Goal: Information Seeking & Learning: Learn about a topic

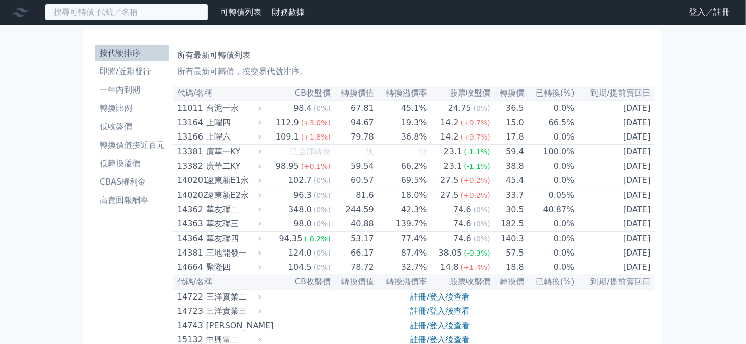
click at [99, 5] on input at bounding box center [126, 12] width 163 height 17
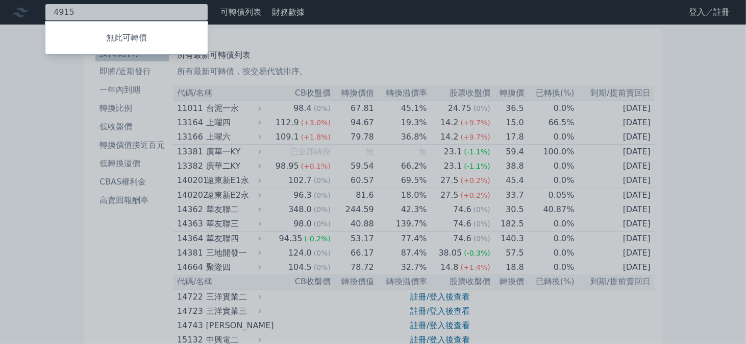
type input "4915"
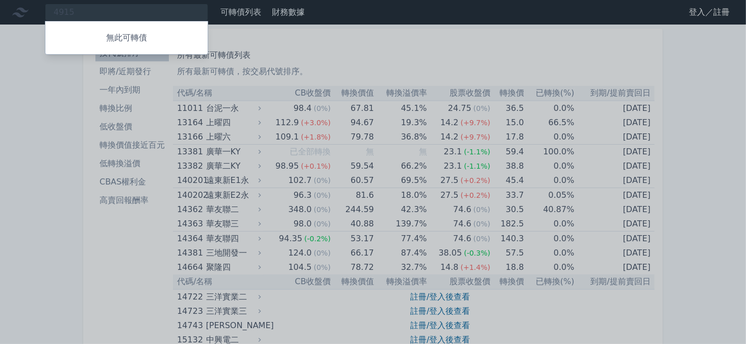
click at [314, 47] on div at bounding box center [373, 172] width 746 height 344
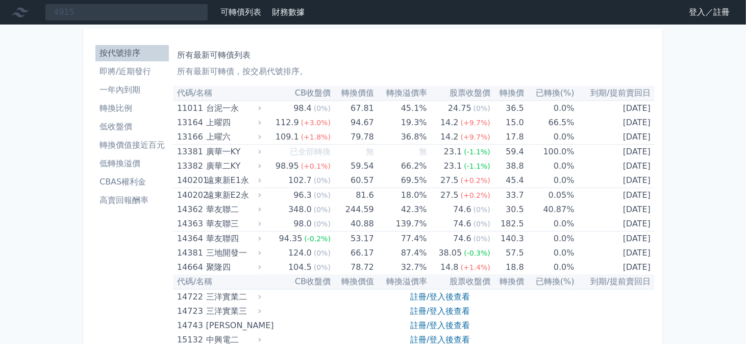
click at [700, 11] on link "登入／註冊" at bounding box center [709, 12] width 57 height 16
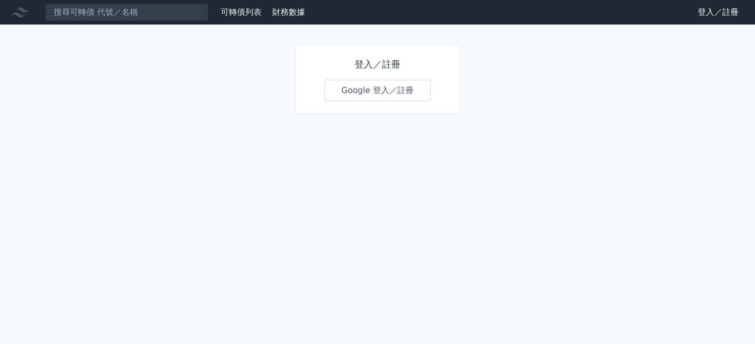
click at [397, 90] on link "Google 登入／註冊" at bounding box center [377, 90] width 106 height 21
click at [351, 59] on h1 "登入／註冊" at bounding box center [377, 64] width 106 height 14
click at [362, 62] on h1 "登入／註冊" at bounding box center [377, 64] width 106 height 14
click at [352, 90] on link "Google 登入／註冊" at bounding box center [377, 90] width 106 height 21
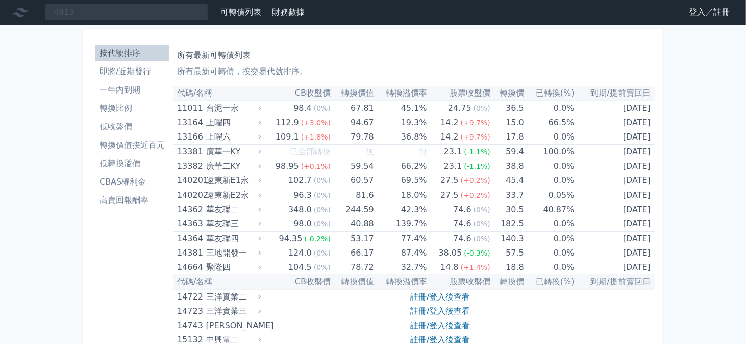
click at [694, 12] on link "登入／註冊" at bounding box center [709, 12] width 57 height 16
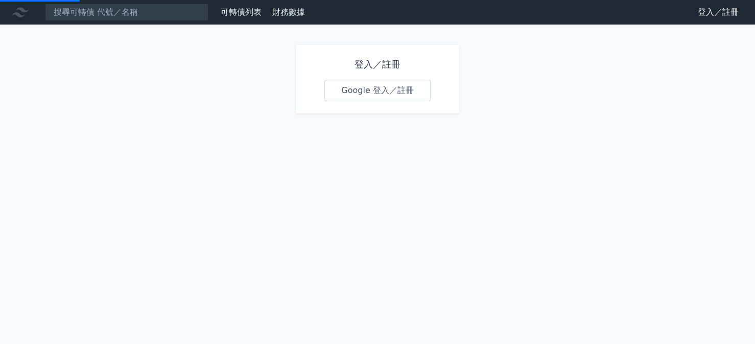
click at [705, 11] on link "登入／註冊" at bounding box center [717, 12] width 57 height 16
click at [355, 65] on h1 "登入／註冊" at bounding box center [377, 64] width 106 height 14
click at [352, 87] on link "Google 登入／註冊" at bounding box center [377, 90] width 106 height 21
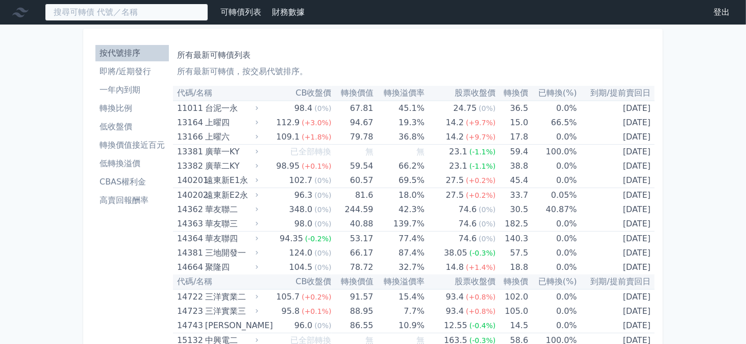
click at [115, 11] on input at bounding box center [126, 12] width 163 height 17
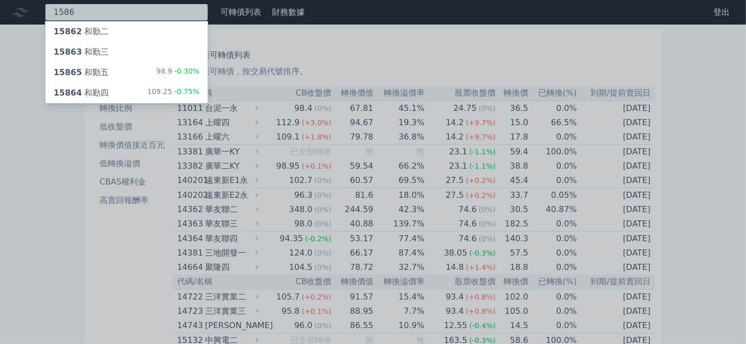
type input "1586"
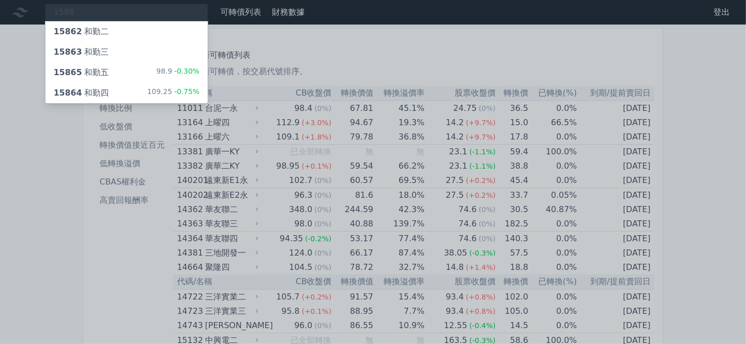
click at [107, 74] on div "15865 和勤五 98.9 -0.30%" at bounding box center [126, 72] width 162 height 20
click at [537, 68] on div at bounding box center [373, 172] width 746 height 344
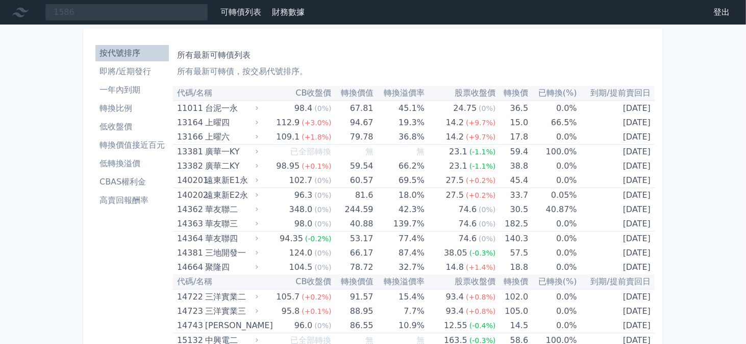
click at [133, 70] on li "即將/近期發行" at bounding box center [132, 71] width 74 height 12
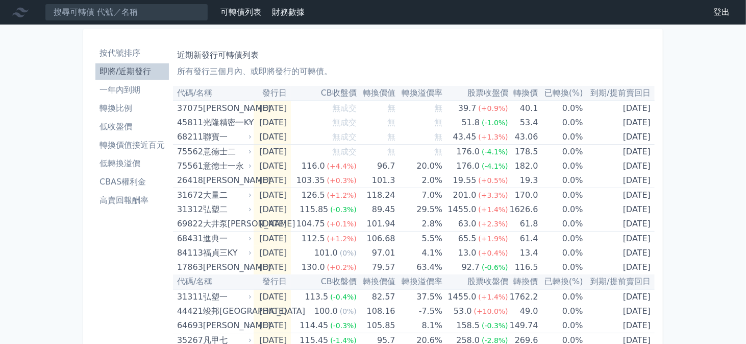
click at [112, 91] on li "一年內到期" at bounding box center [132, 90] width 74 height 12
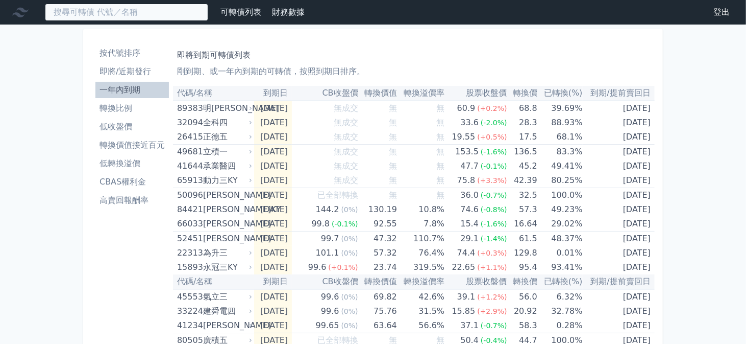
click at [119, 11] on input at bounding box center [126, 12] width 163 height 17
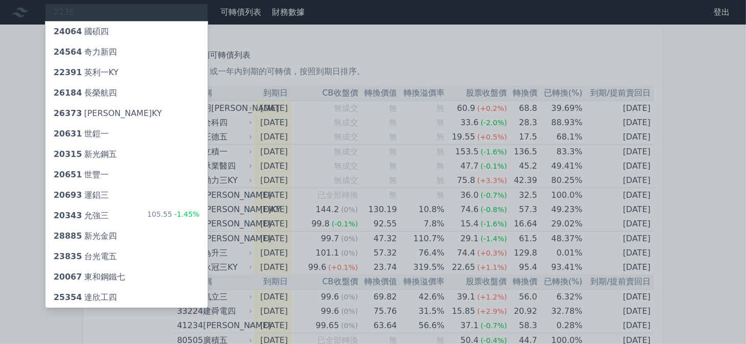
click at [86, 7] on div at bounding box center [373, 172] width 746 height 344
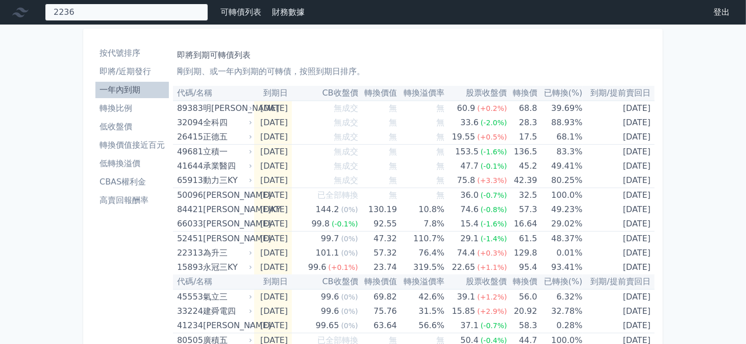
click at [86, 7] on div "2236 24064 國碩四 24564 奇力新四 22391 英利一KY 26184 長榮航四 26373 慧洋三KY 20631 世鎧一 20315 新光…" at bounding box center [126, 12] width 163 height 17
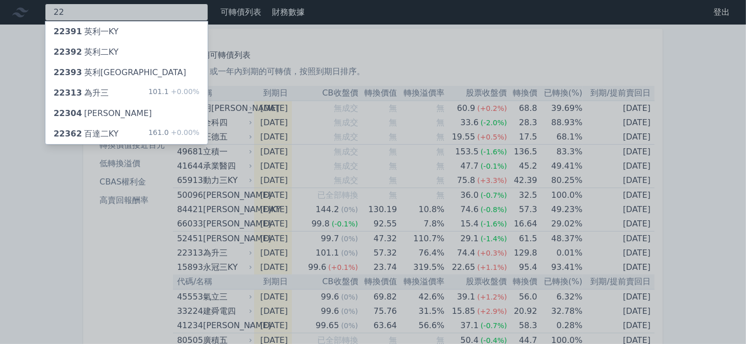
type input "2"
type input "2236"
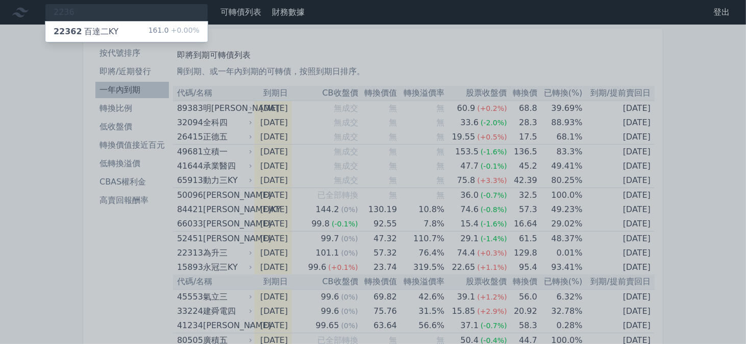
click at [83, 32] on div "22362 百達二KY" at bounding box center [86, 32] width 65 height 12
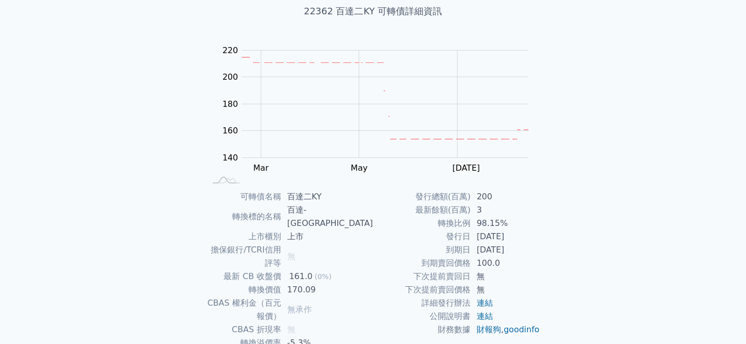
scroll to position [66, 0]
drag, startPoint x: 261, startPoint y: 316, endPoint x: 335, endPoint y: 316, distance: 74.0
drag, startPoint x: 328, startPoint y: 328, endPoint x: 304, endPoint y: 327, distance: 24.0
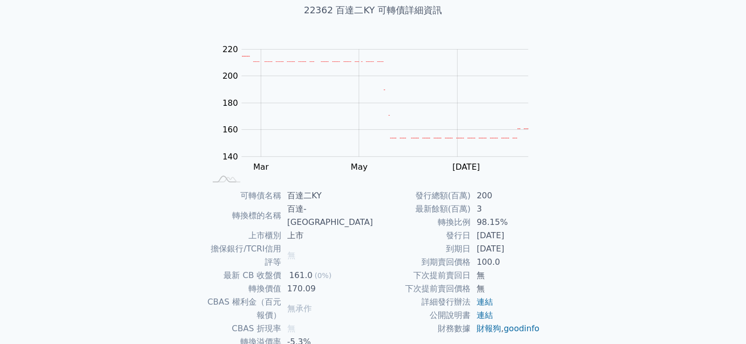
drag, startPoint x: 475, startPoint y: 221, endPoint x: 539, endPoint y: 216, distance: 64.5
click at [539, 216] on td "98.15%" at bounding box center [506, 221] width 70 height 13
